Goal: Task Accomplishment & Management: Manage account settings

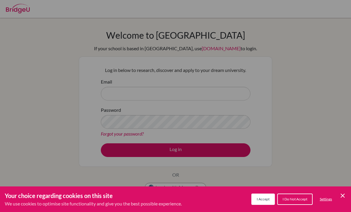
scroll to position [7, 0]
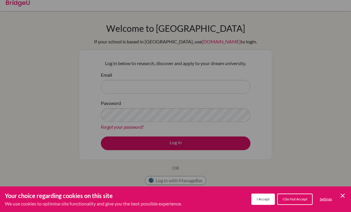
click at [235, 85] on div "Cookie Preferences" at bounding box center [175, 106] width 351 height 212
click at [264, 201] on span "I Accept" at bounding box center [263, 199] width 13 height 4
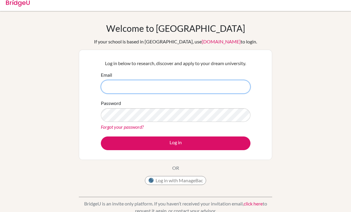
click at [187, 87] on input "Email" at bounding box center [176, 87] width 150 height 14
type input "[EMAIL_ADDRESS][DOMAIN_NAME]"
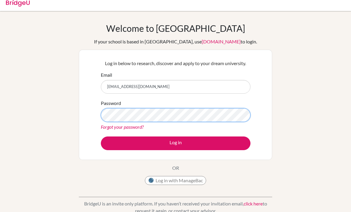
click at [176, 143] on button "Log in" at bounding box center [176, 144] width 150 height 14
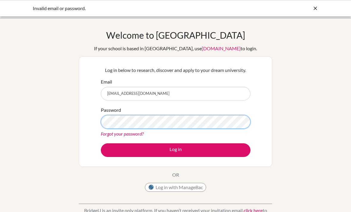
click at [176, 150] on button "Log in" at bounding box center [176, 150] width 150 height 14
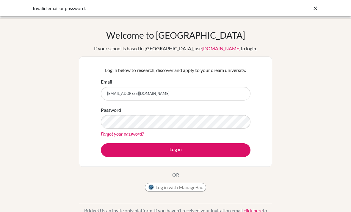
click at [134, 135] on link "Forgot your password?" at bounding box center [122, 134] width 43 height 6
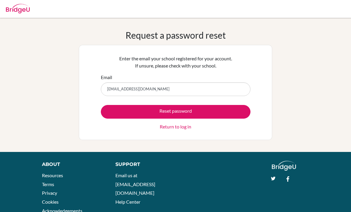
type input "[EMAIL_ADDRESS][DOMAIN_NAME]"
click at [176, 112] on button "Reset password" at bounding box center [176, 112] width 150 height 14
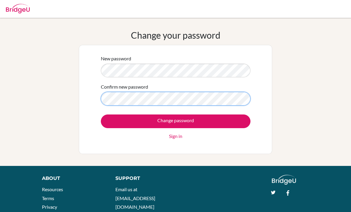
click at [176, 121] on input "Change password" at bounding box center [176, 122] width 150 height 14
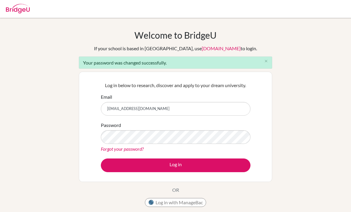
type input "mona01955@rais.ac.th"
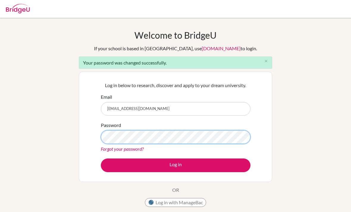
click at [176, 165] on button "Log in" at bounding box center [176, 166] width 150 height 14
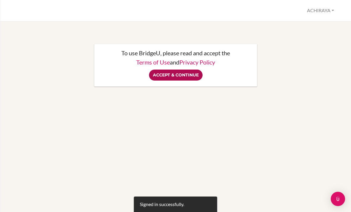
click at [175, 73] on input "Accept & Continue" at bounding box center [176, 75] width 54 height 11
